Goal: Information Seeking & Learning: Find specific fact

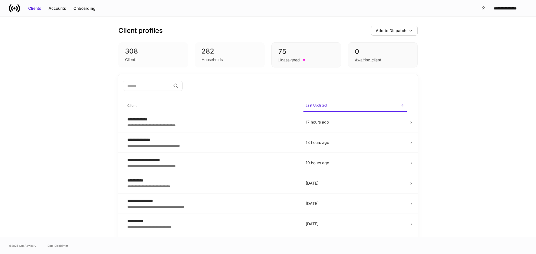
click at [156, 94] on div "​" at bounding box center [267, 87] width 299 height 18
click at [157, 88] on input "search" at bounding box center [147, 86] width 48 height 10
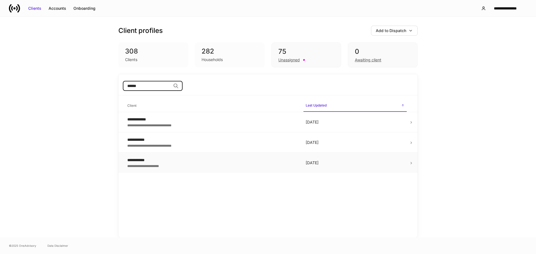
type input "******"
click at [170, 160] on div "**********" at bounding box center [211, 160] width 169 height 6
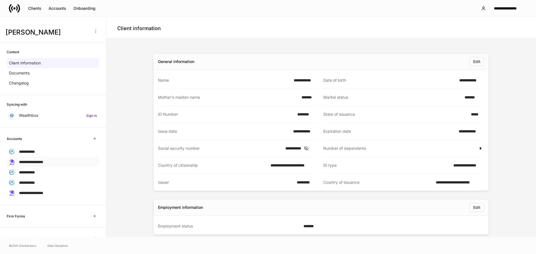
click at [43, 164] on span "**********" at bounding box center [31, 162] width 24 height 4
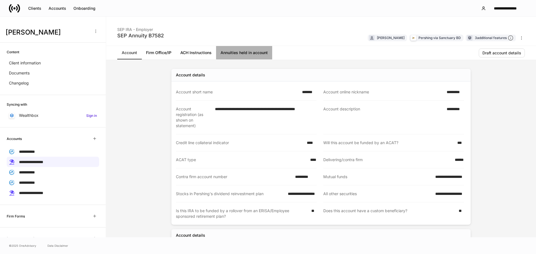
click at [230, 53] on link "Annuities held in account" at bounding box center [244, 52] width 56 height 13
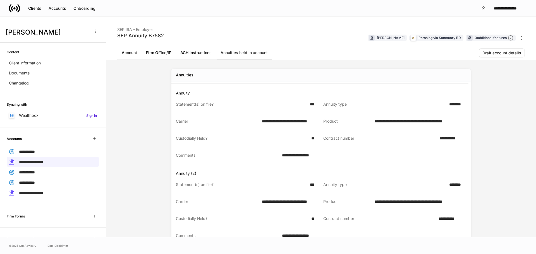
scroll to position [16, 0]
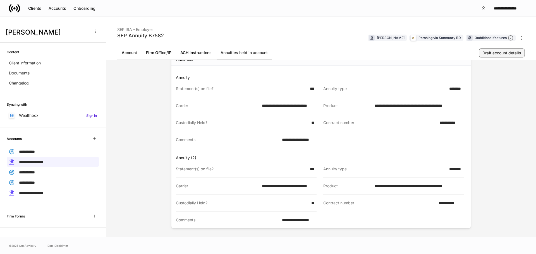
click at [489, 52] on div "Draft account details" at bounding box center [501, 53] width 39 height 6
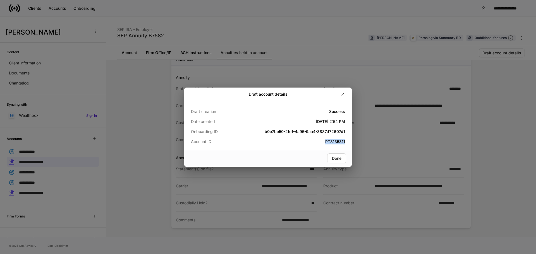
drag, startPoint x: 322, startPoint y: 142, endPoint x: 347, endPoint y: 142, distance: 24.9
click at [347, 142] on div "Draft creation Success Date created [DATE] 2:54 PM Onboarding ID b0e7be50-2fe1-…" at bounding box center [268, 125] width 168 height 49
copy h5 "PT8135311"
click at [343, 93] on icon "button" at bounding box center [343, 94] width 4 height 4
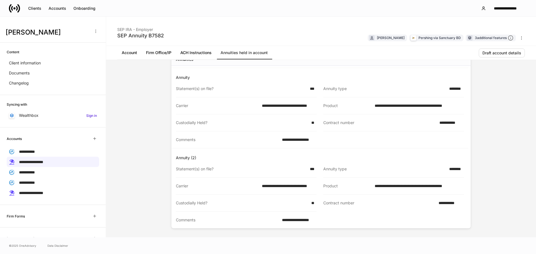
scroll to position [34, 0]
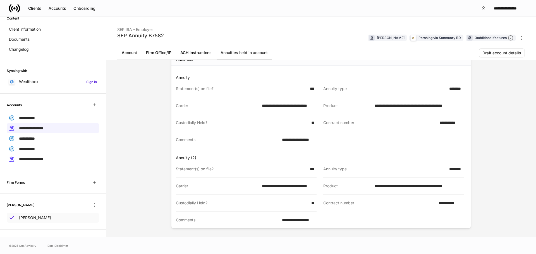
click at [47, 217] on div "[PERSON_NAME]" at bounding box center [53, 218] width 92 height 10
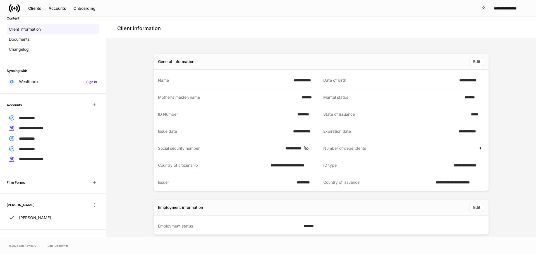
click at [309, 147] on icon at bounding box center [306, 148] width 6 height 5
click at [57, 158] on div "**********" at bounding box center [53, 159] width 92 height 10
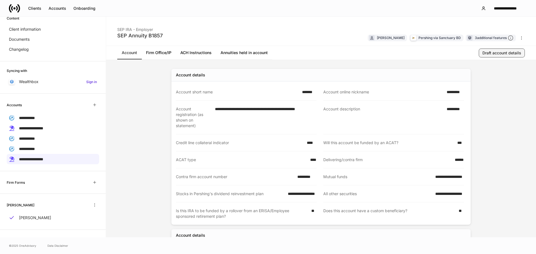
click at [500, 54] on div "Draft account details" at bounding box center [501, 53] width 39 height 6
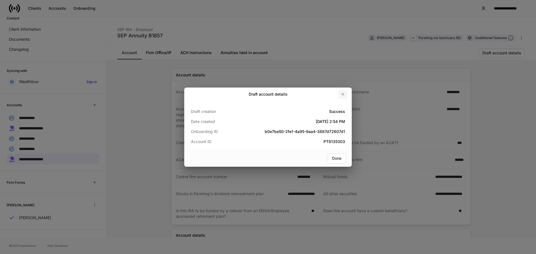
click at [341, 94] on icon "button" at bounding box center [343, 94] width 4 height 4
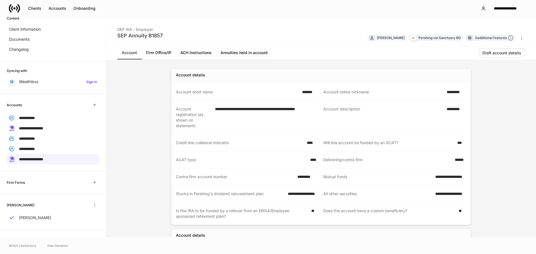
click at [262, 53] on link "Annuities held in account" at bounding box center [244, 52] width 56 height 13
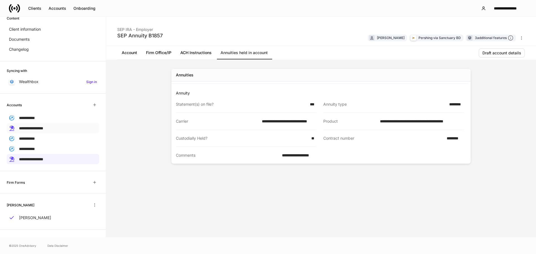
click at [64, 131] on div "**********" at bounding box center [53, 128] width 92 height 10
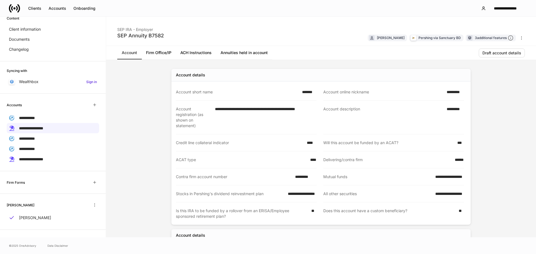
click at [256, 56] on link "Annuities held in account" at bounding box center [244, 52] width 56 height 13
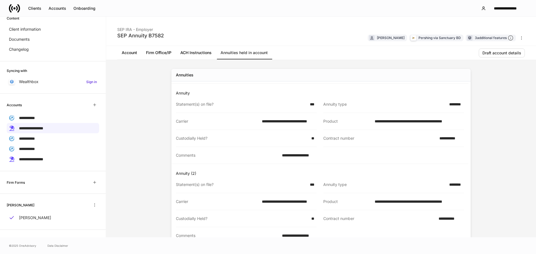
scroll to position [16, 0]
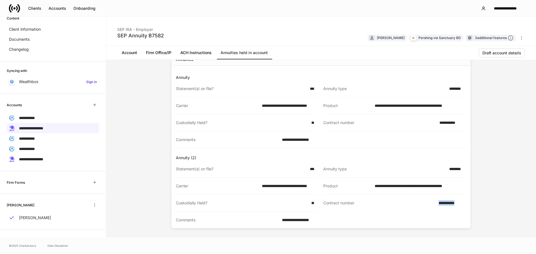
drag, startPoint x: 433, startPoint y: 204, endPoint x: 466, endPoint y: 204, distance: 32.7
click at [466, 204] on div "**********" at bounding box center [320, 140] width 299 height 175
drag, startPoint x: 456, startPoint y: 203, endPoint x: 411, endPoint y: 203, distance: 44.7
click at [411, 203] on div "Contract number" at bounding box center [379, 203] width 112 height 6
click at [508, 58] on div "Draft account details" at bounding box center [502, 54] width 46 height 11
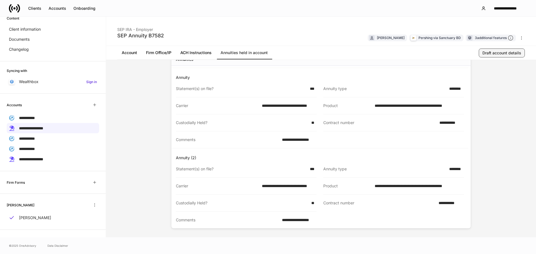
click at [506, 54] on div "Draft account details" at bounding box center [501, 53] width 39 height 6
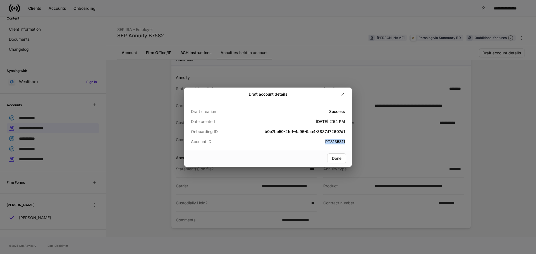
copy h5 "PT8135311"
drag, startPoint x: 318, startPoint y: 141, endPoint x: 353, endPoint y: 142, distance: 34.6
click at [353, 142] on div "Draft account details Draft creation Success Date created [DATE] 2:54 PM Onboar…" at bounding box center [268, 127] width 536 height 254
click at [345, 94] on button "button" at bounding box center [342, 94] width 9 height 9
